Goal: Transaction & Acquisition: Purchase product/service

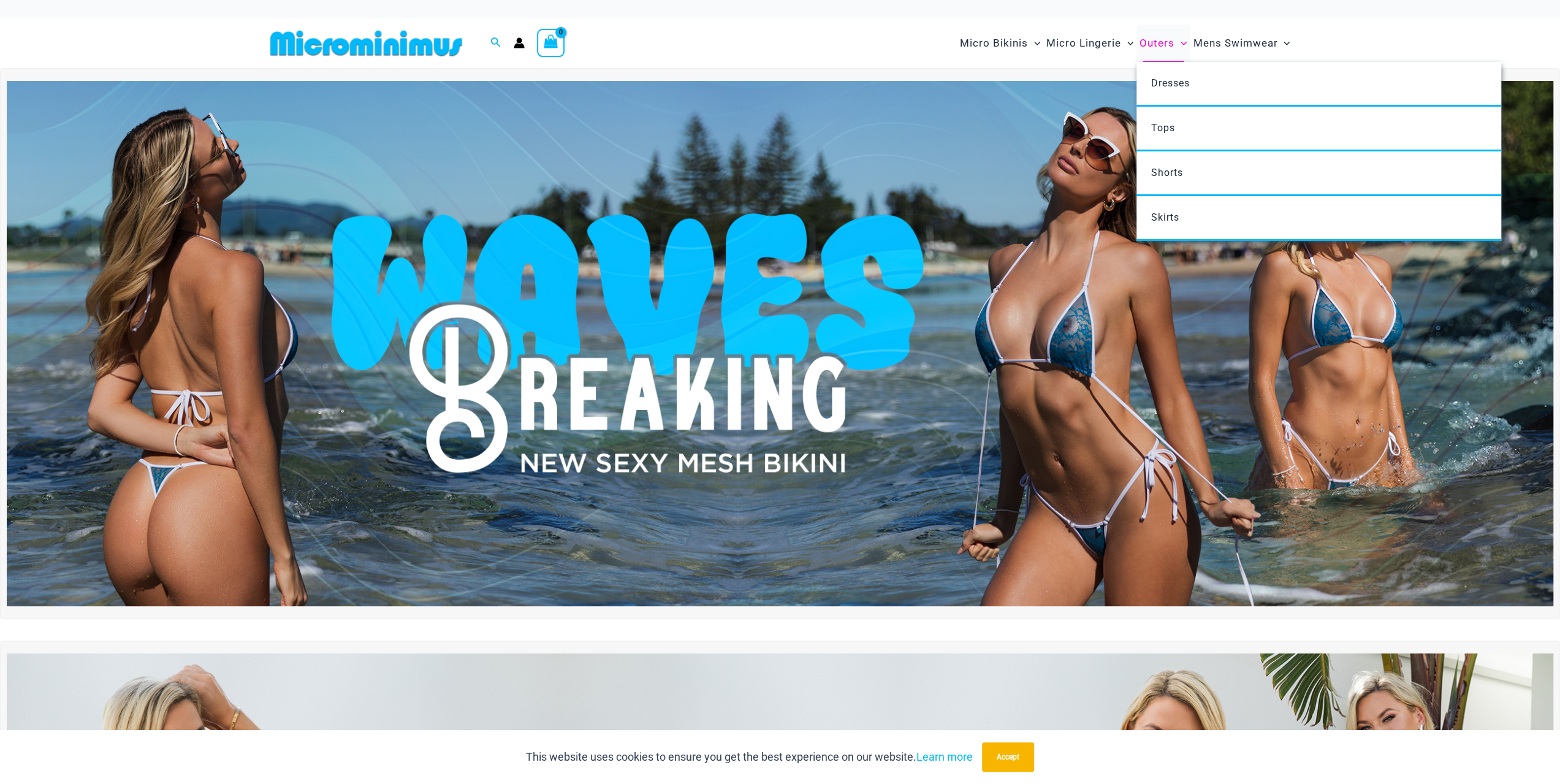
click at [1157, 46] on span "Outers" at bounding box center [1157, 43] width 35 height 31
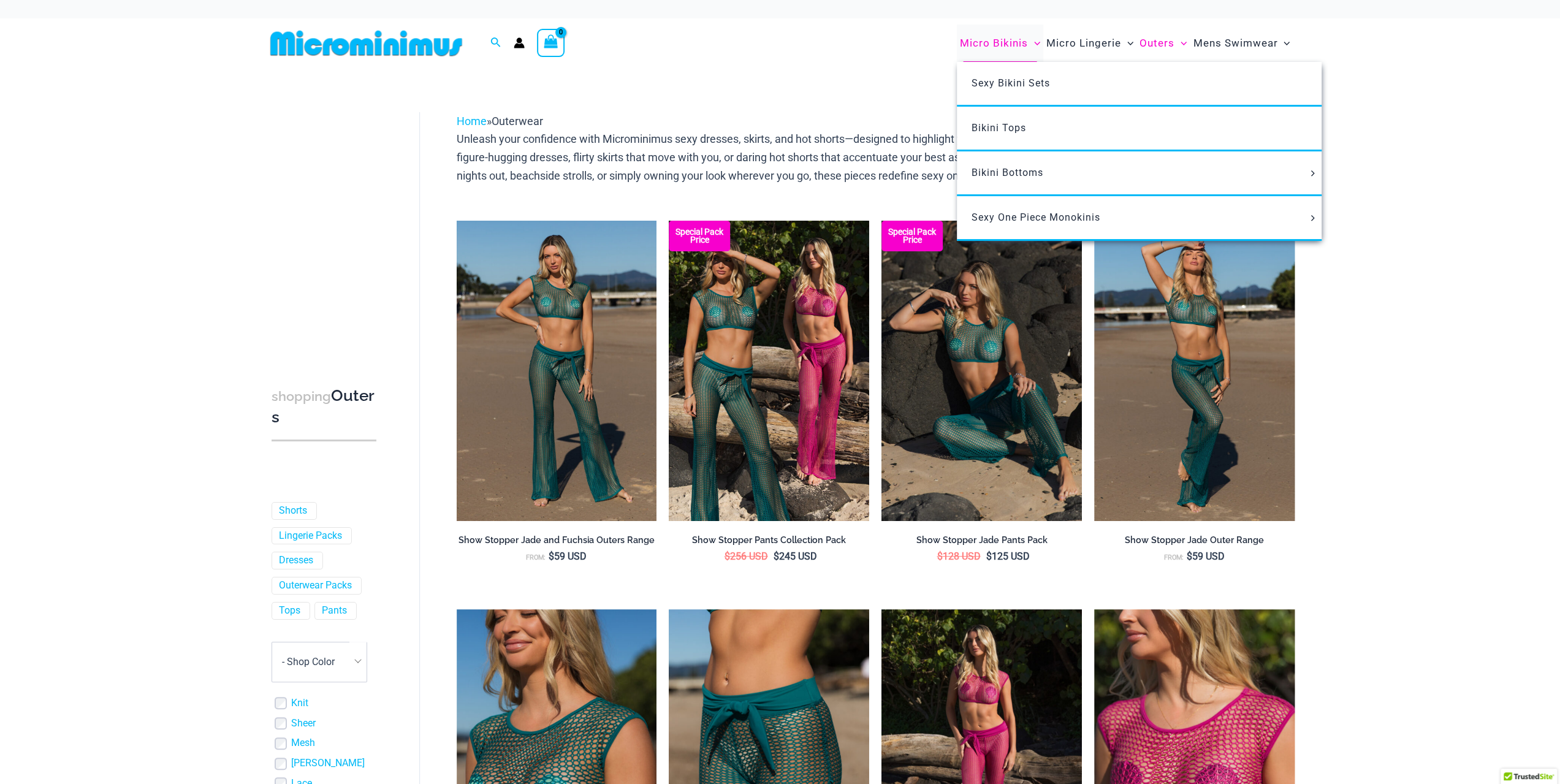
click at [1008, 42] on span "Micro Bikinis" at bounding box center [993, 43] width 68 height 31
